Goal: Information Seeking & Learning: Check status

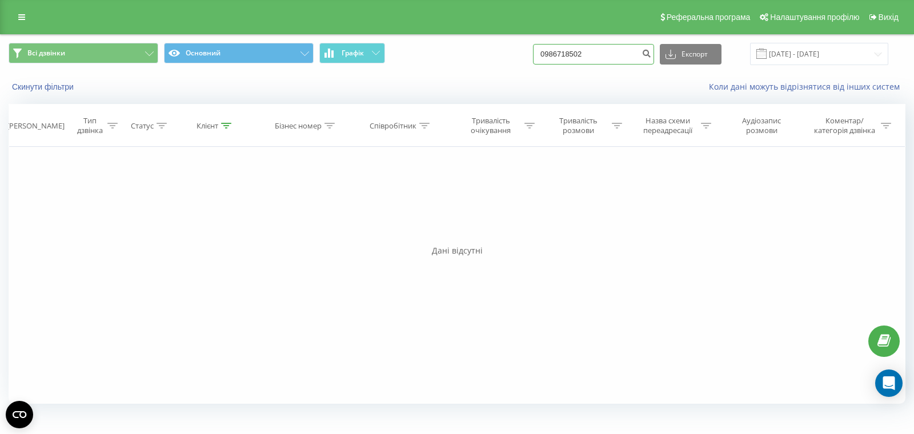
drag, startPoint x: 618, startPoint y: 52, endPoint x: 572, endPoint y: 49, distance: 46.3
click at [538, 43] on div "Всі дзвінки Основний Графік 0986718502 Експорт .csv .xls .xlsx 19.06.2025 - 19.…" at bounding box center [457, 54] width 896 height 22
paste input "672653595"
type input "0672653595"
click at [651, 54] on icon "submit" at bounding box center [646, 52] width 10 height 7
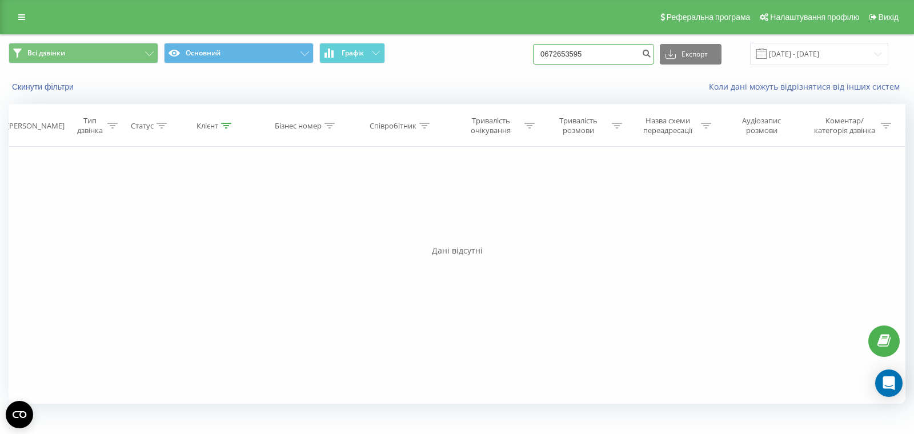
drag, startPoint x: 622, startPoint y: 51, endPoint x: 500, endPoint y: 36, distance: 123.2
click at [500, 36] on div "Всі дзвінки Основний Графік 0672653595 Експорт .csv .xls .xlsx 19.06.2025 - 19.…" at bounding box center [457, 54] width 912 height 38
click at [651, 55] on icon "submit" at bounding box center [646, 52] width 10 height 7
drag, startPoint x: 621, startPoint y: 55, endPoint x: 549, endPoint y: 51, distance: 71.5
click at [549, 51] on div "Всі дзвінки Основний Графік 0672653595 Експорт .csv .xls .xlsx [DATE] - [DATE]" at bounding box center [457, 54] width 896 height 22
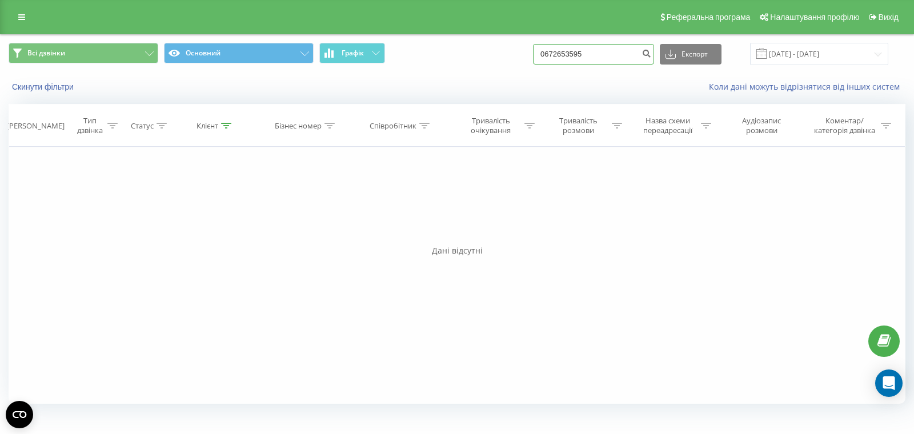
paste input "96063977"
type input "0960639775"
click at [651, 53] on icon "submit" at bounding box center [646, 52] width 10 height 7
drag, startPoint x: 629, startPoint y: 54, endPoint x: 512, endPoint y: 55, distance: 117.1
click at [513, 55] on div "Всі дзвінки Основний Графік 0960639775 Експорт .csv .xls .xlsx 19.06.2025 - 19.…" at bounding box center [457, 54] width 896 height 22
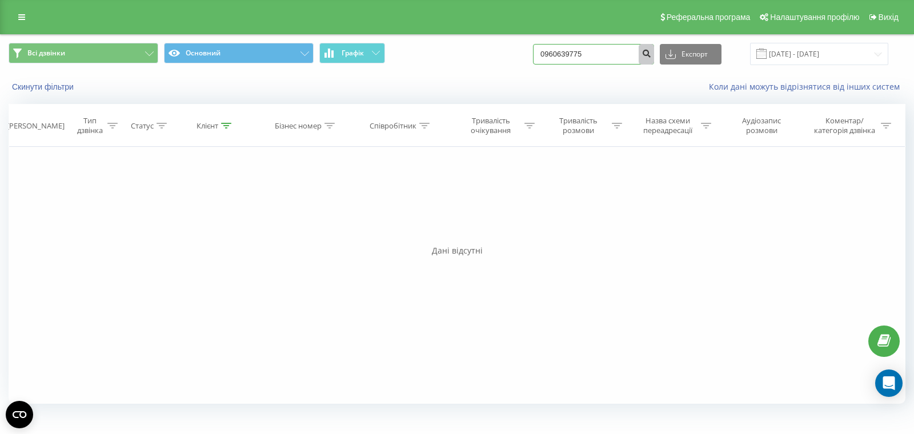
paste input "74518229"
type input "0974518229"
click at [651, 50] on icon "submit" at bounding box center [646, 52] width 10 height 7
drag, startPoint x: 559, startPoint y: 55, endPoint x: 524, endPoint y: 53, distance: 34.9
click at [528, 54] on div "Всі дзвінки Основний Графік 0974518229 Експорт .csv .xls .xlsx 19.06.2025 - 19.…" at bounding box center [457, 54] width 896 height 22
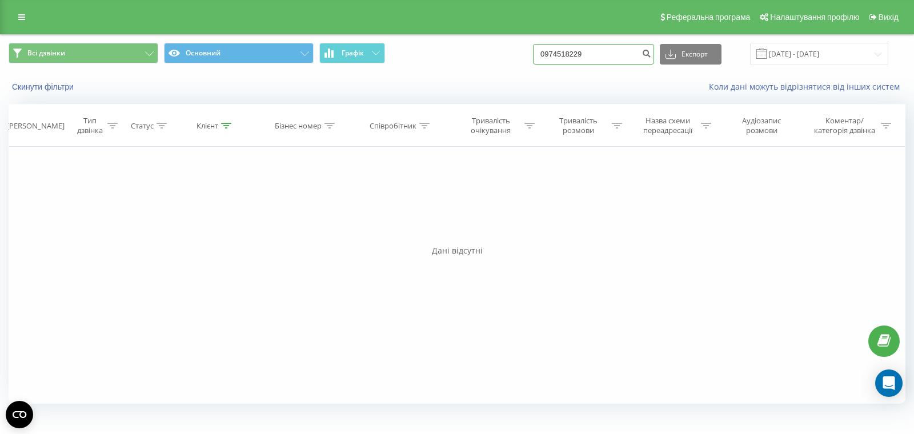
paste input "58822550"
type input "0958822550"
click at [654, 55] on button "submit" at bounding box center [645, 54] width 15 height 21
drag, startPoint x: 620, startPoint y: 60, endPoint x: 472, endPoint y: 58, distance: 147.3
click at [473, 58] on div "Всі дзвінки Основний Графік 0958822550 Експорт .csv .xls .xlsx [DATE] - [DATE]" at bounding box center [457, 54] width 896 height 22
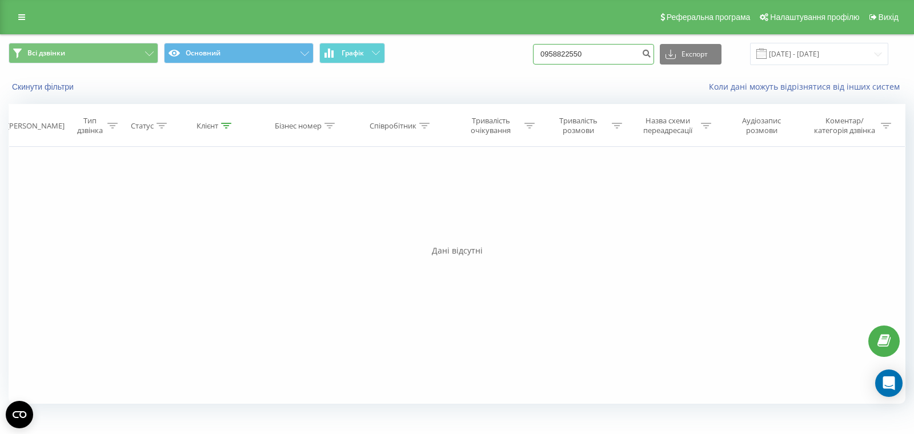
paste input "635962669"
type input "0635962669"
click at [654, 52] on button "submit" at bounding box center [645, 54] width 15 height 21
drag, startPoint x: 614, startPoint y: 54, endPoint x: 518, endPoint y: 53, distance: 95.9
click at [516, 53] on div "Всі дзвінки Основний Графік 0635962669 Експорт .csv .xls .xlsx [DATE] - [DATE]" at bounding box center [457, 54] width 896 height 22
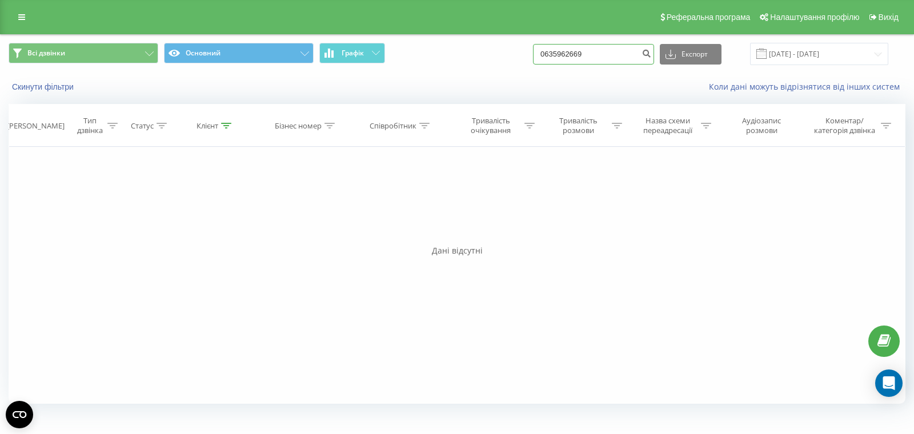
paste input "509254280"
type input "0509254280"
click at [651, 51] on icon "submit" at bounding box center [646, 52] width 10 height 7
drag, startPoint x: 614, startPoint y: 53, endPoint x: 532, endPoint y: 58, distance: 82.4
click at [502, 53] on div "Всі дзвінки Основний Графік 0509254280 Експорт .csv .xls .xlsx 19.06.2025 - 19.…" at bounding box center [457, 54] width 896 height 22
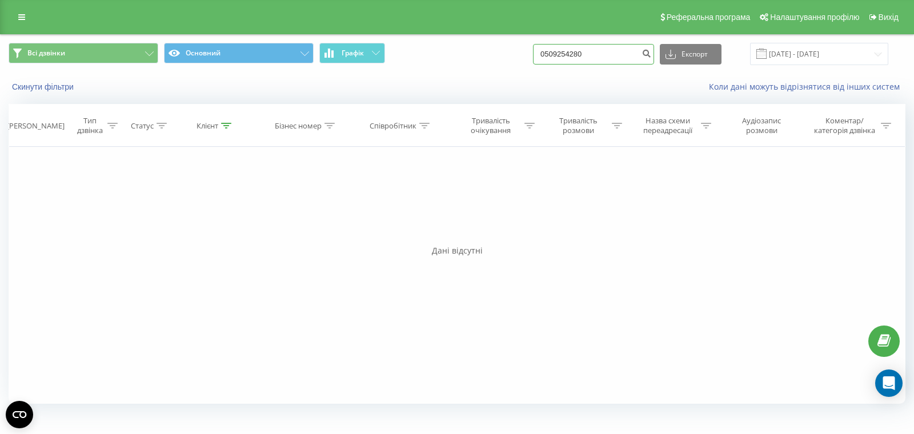
paste input "973475483"
type input "0973475483"
click at [651, 53] on icon "submit" at bounding box center [646, 52] width 10 height 7
